Goal: Task Accomplishment & Management: Use online tool/utility

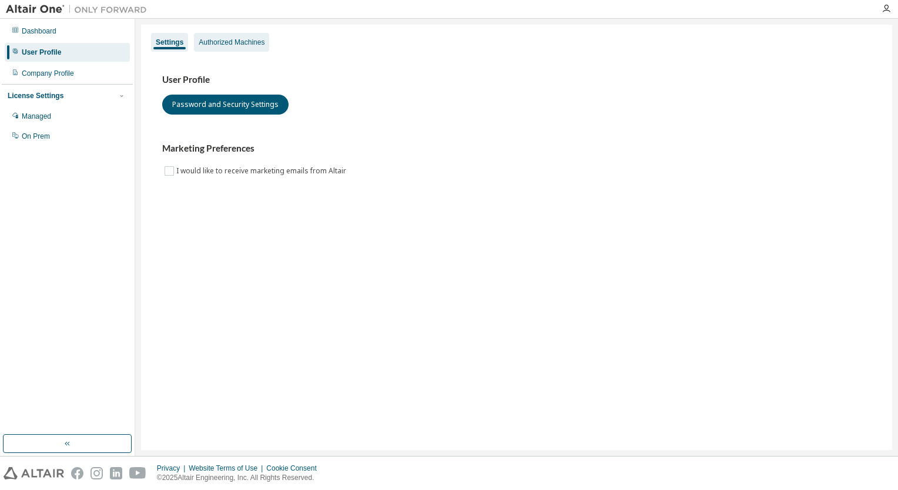
click at [237, 44] on div "Authorized Machines" at bounding box center [232, 42] width 66 height 9
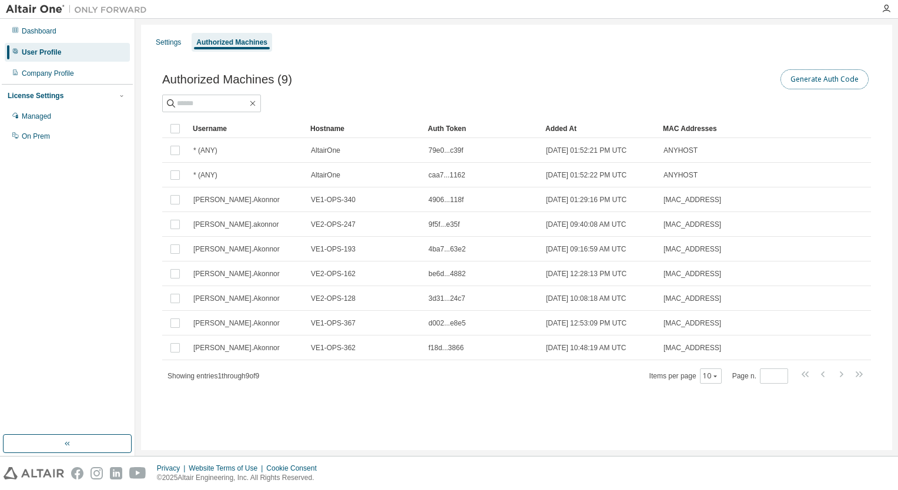
click at [828, 71] on button "Generate Auth Code" at bounding box center [825, 79] width 88 height 20
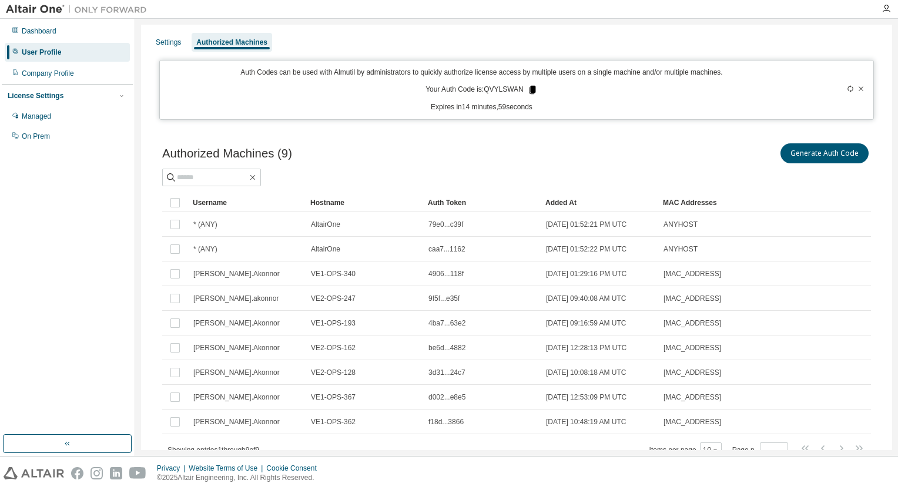
click at [529, 90] on icon at bounding box center [532, 90] width 6 height 8
